Goal: Book appointment/travel/reservation

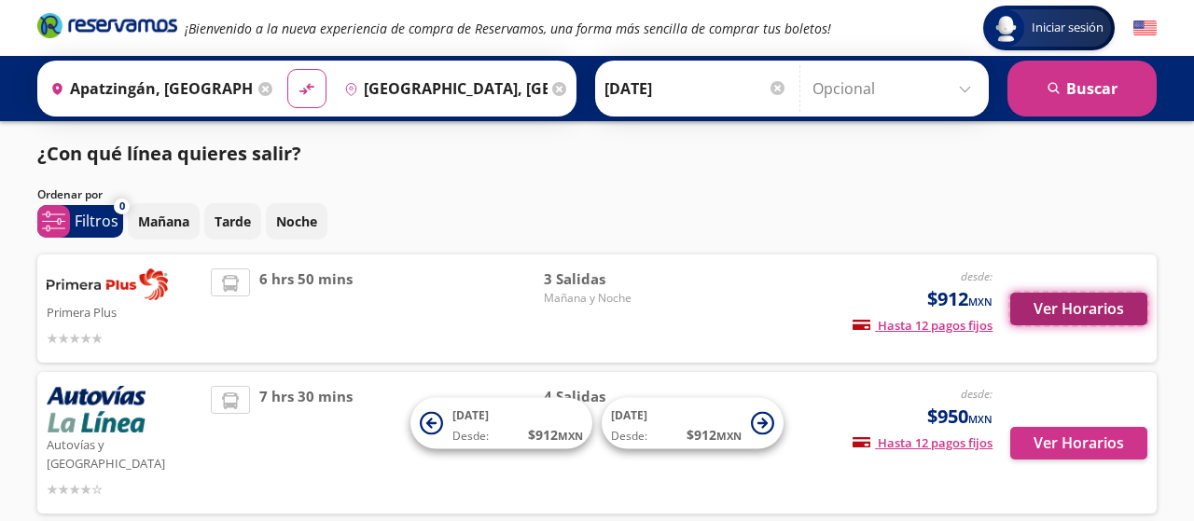
click at [1064, 309] on button "Ver Horarios" at bounding box center [1078, 309] width 137 height 33
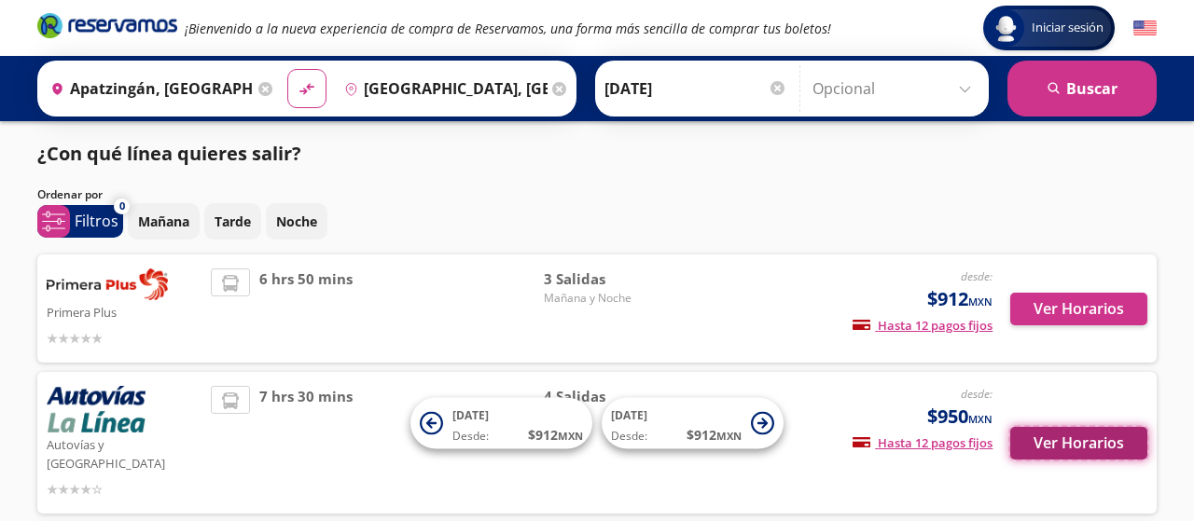
click at [1057, 433] on button "Ver Horarios" at bounding box center [1078, 443] width 137 height 33
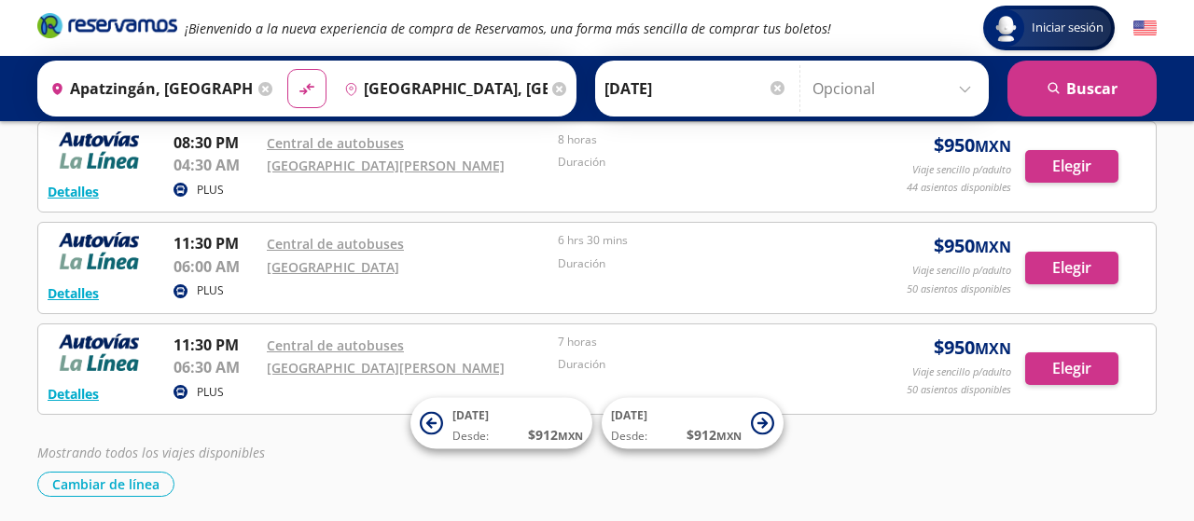
scroll to position [207, 0]
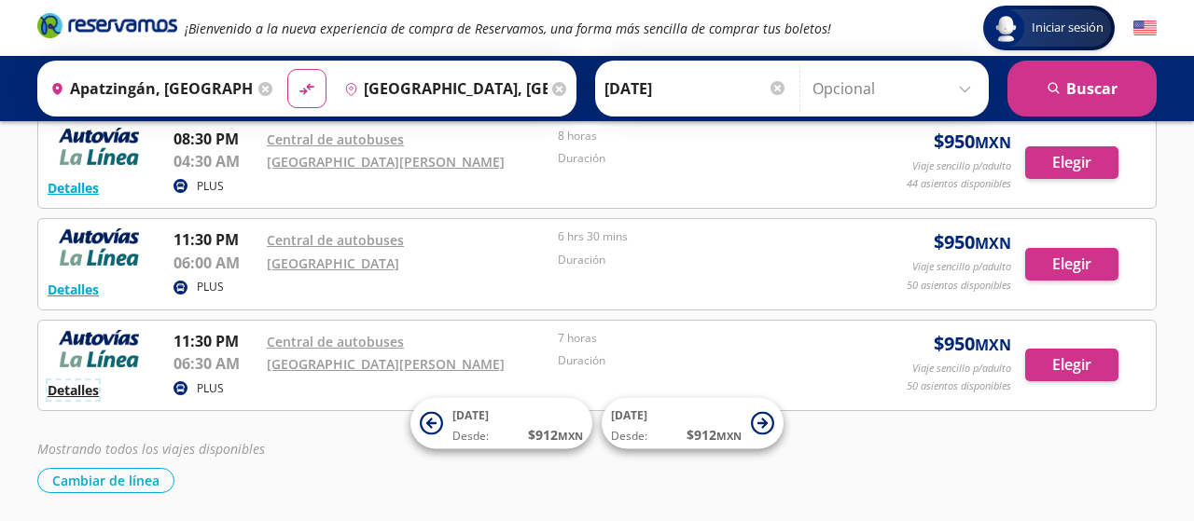
click at [63, 391] on button "Detalles" at bounding box center [73, 390] width 51 height 20
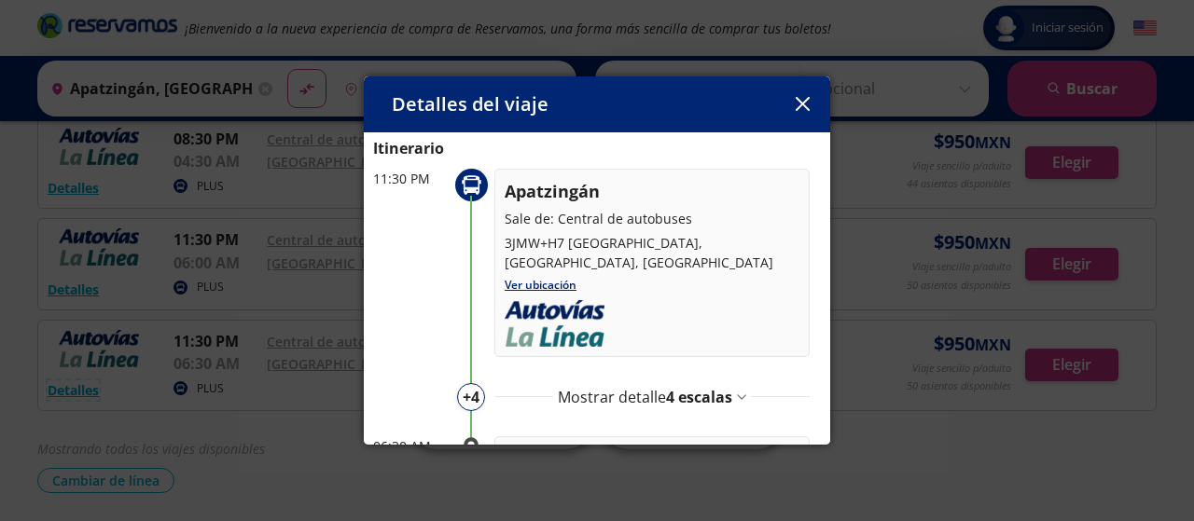
scroll to position [71, 0]
click at [830, 275] on div "Detalles del viaje Salida: [DATE] 7 horas llega: [DATE] Itinerario 11:30 PM Apa…" at bounding box center [597, 260] width 1194 height 521
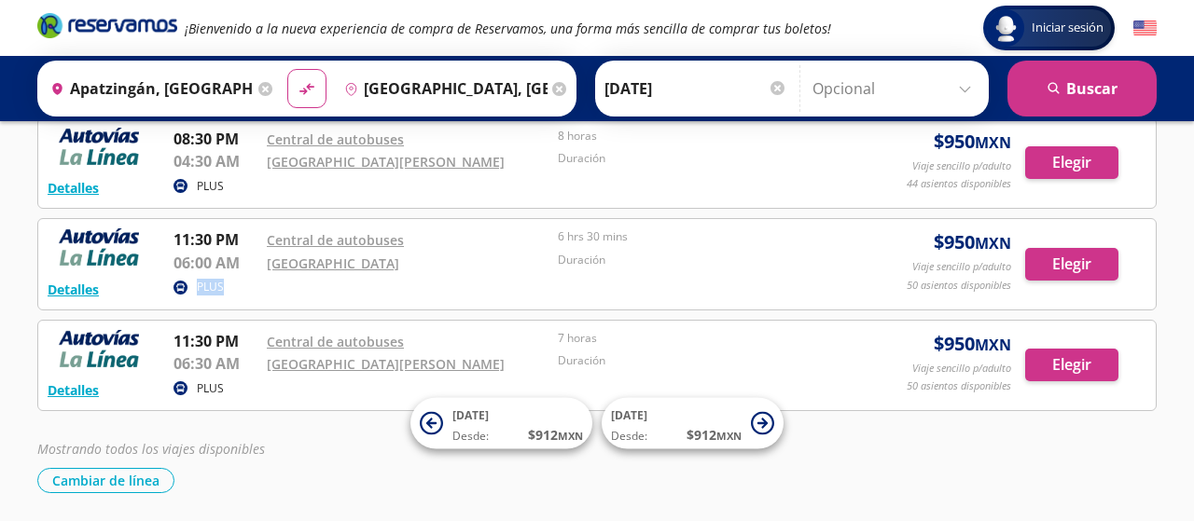
click at [830, 275] on div "Detalles PLUS 11:30 PM Central de autobuses 06:00 AM Central Nueva 6 hrs 30 min…" at bounding box center [597, 264] width 1099 height 72
click at [70, 287] on button "Detalles" at bounding box center [73, 290] width 51 height 20
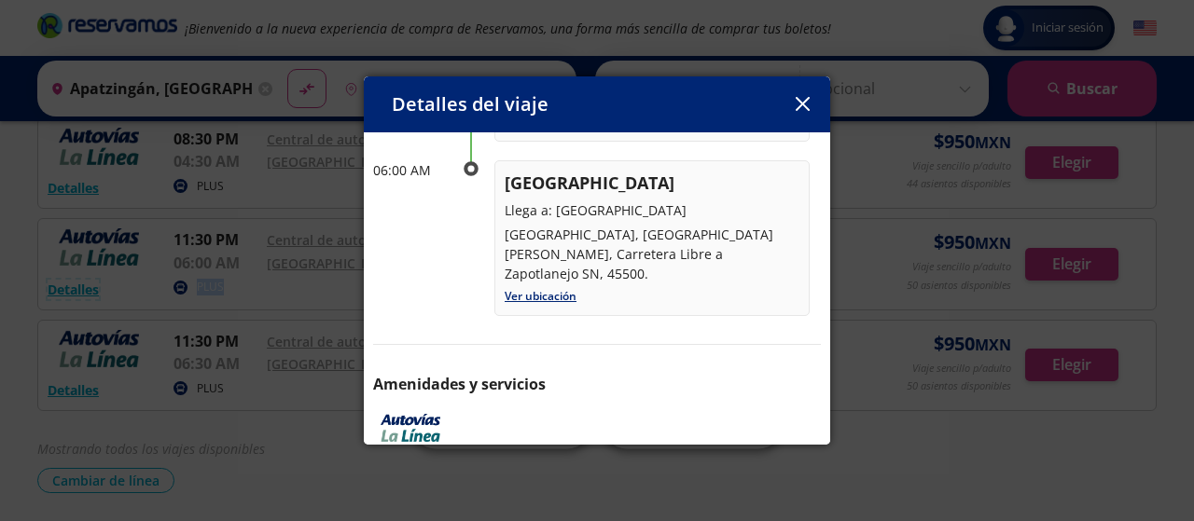
scroll to position [558, 0]
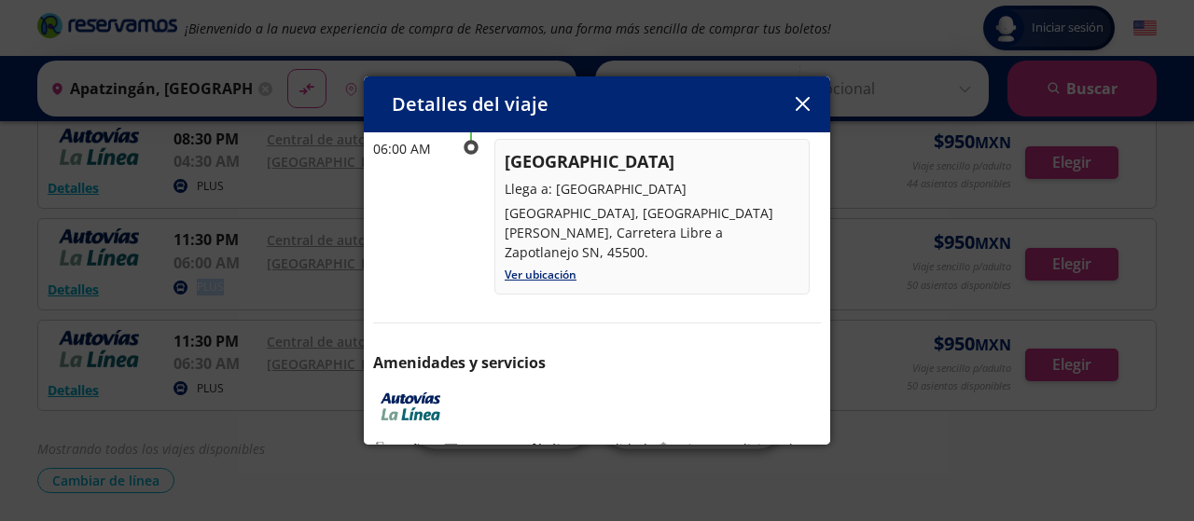
click at [796, 94] on button "button" at bounding box center [802, 104] width 28 height 28
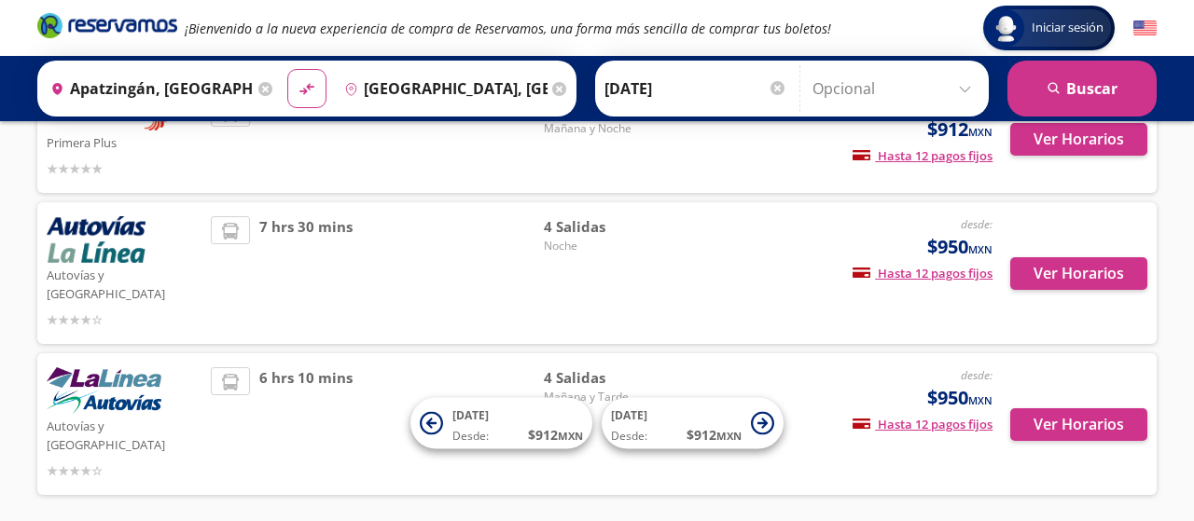
scroll to position [209, 0]
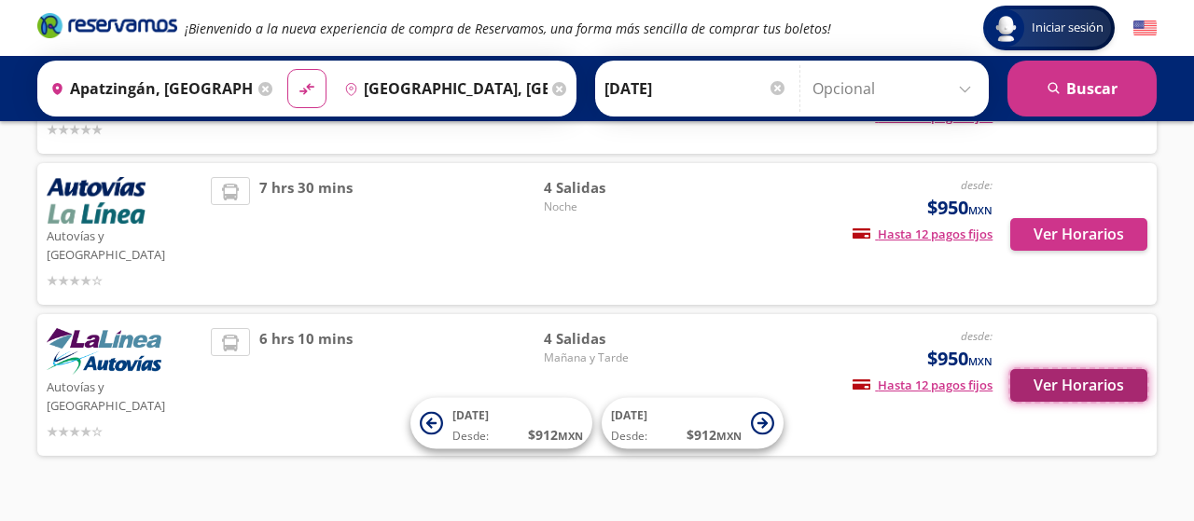
click at [1075, 369] on button "Ver Horarios" at bounding box center [1078, 385] width 137 height 33
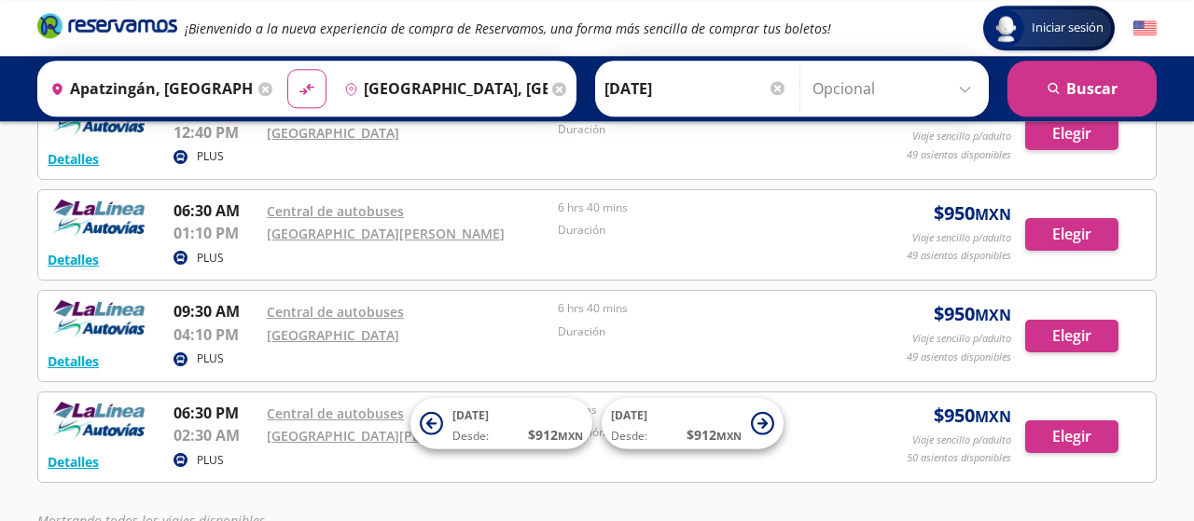
scroll to position [136, 0]
click at [62, 256] on button "Detalles" at bounding box center [73, 259] width 51 height 20
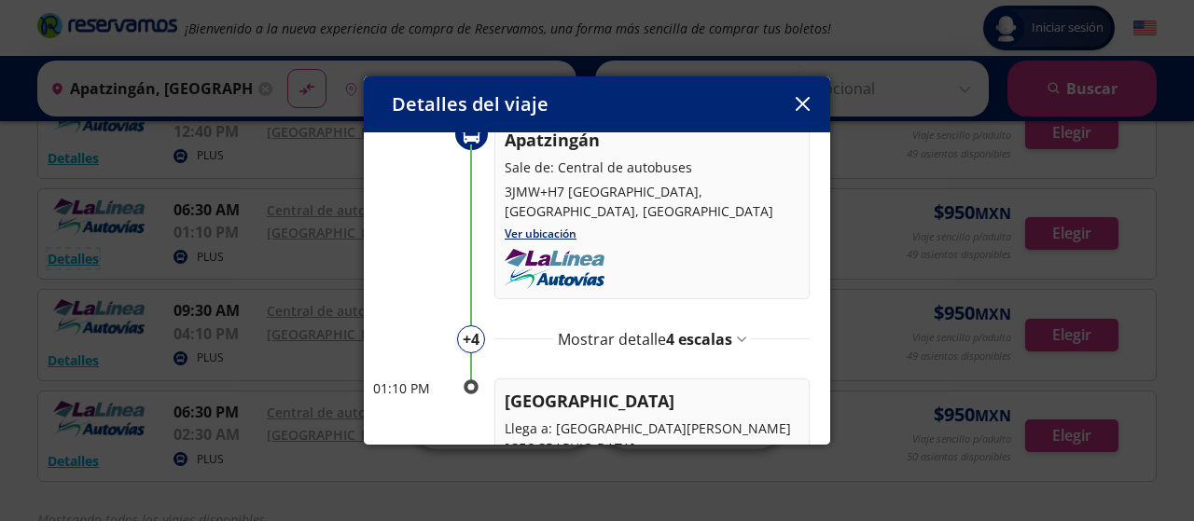
scroll to position [185, 0]
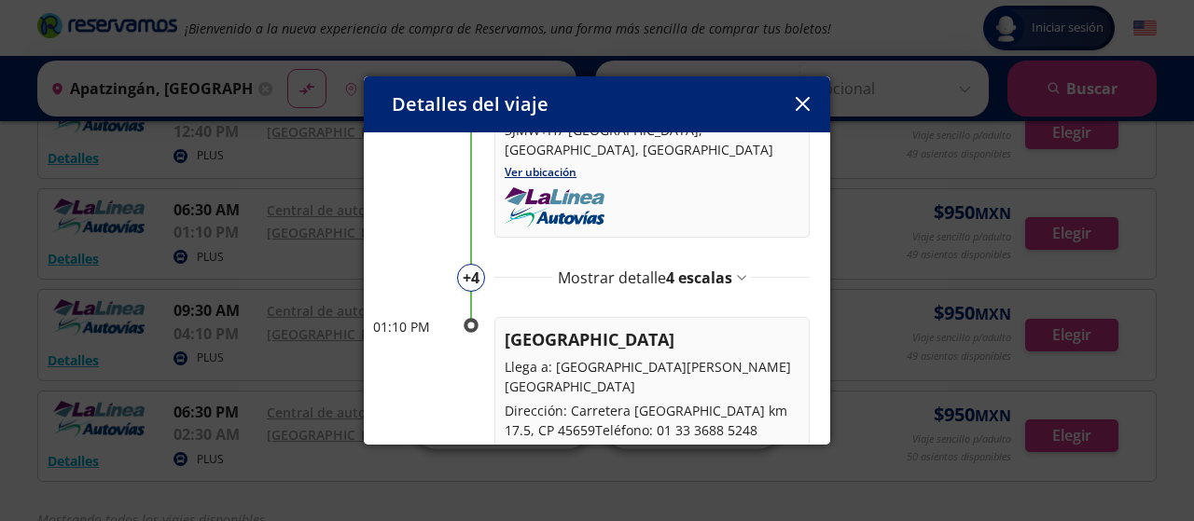
click at [734, 267] on div "Mostrar detalle 4 escalas" at bounding box center [652, 278] width 188 height 22
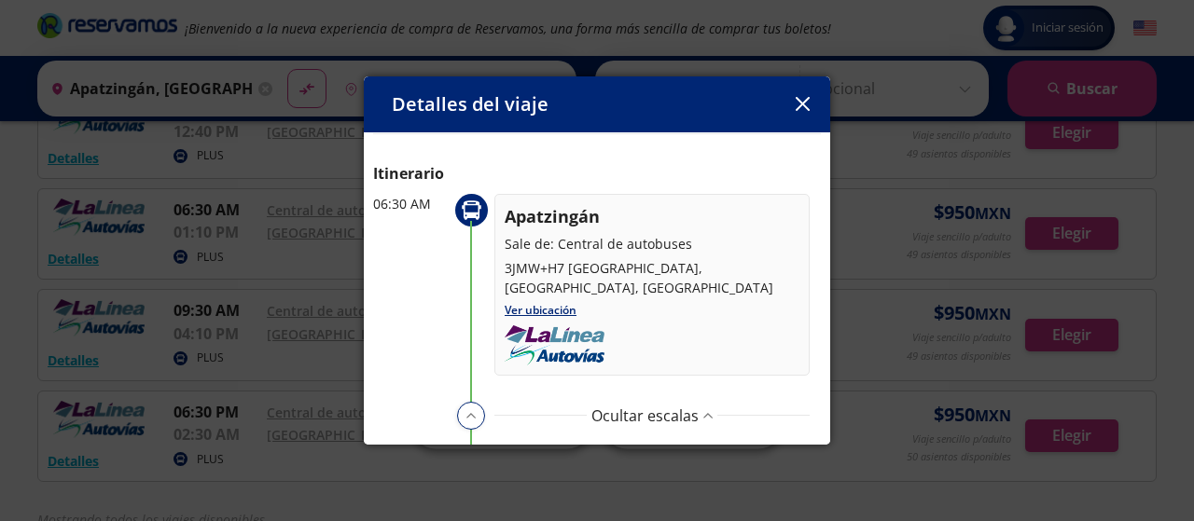
scroll to position [0, 0]
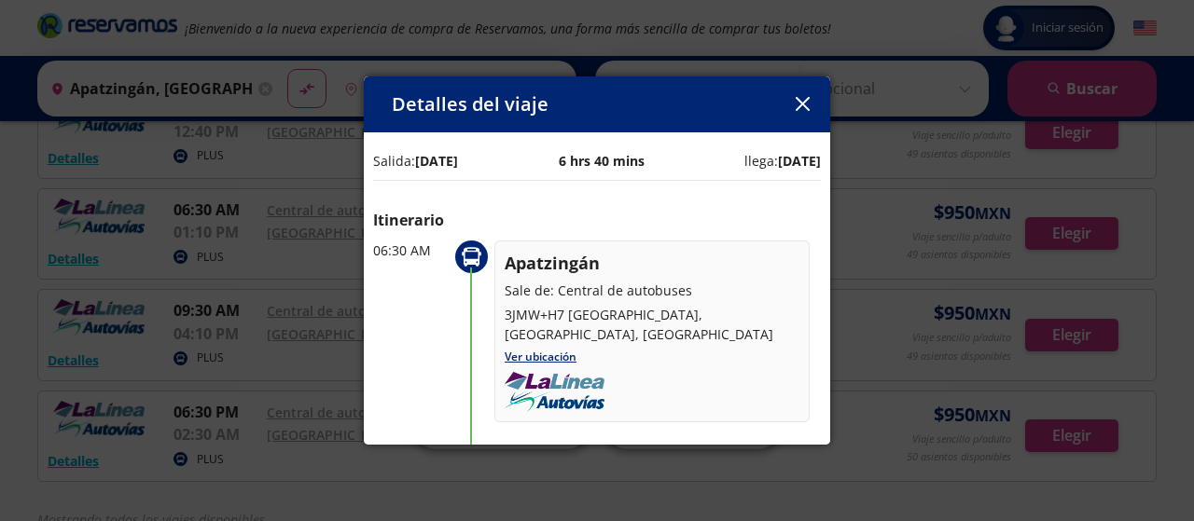
click at [809, 109] on icon "button" at bounding box center [803, 104] width 14 height 14
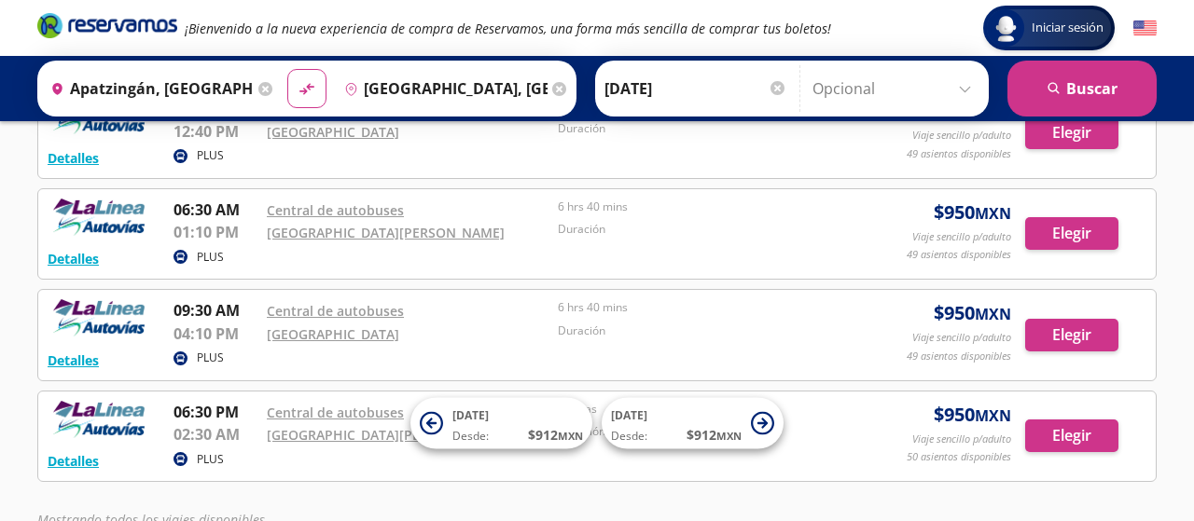
scroll to position [209, 0]
